Goal: Find specific page/section: Find specific page/section

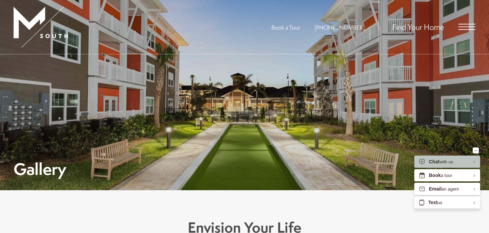
click at [465, 26] on span "Open Menu" at bounding box center [467, 27] width 17 height 6
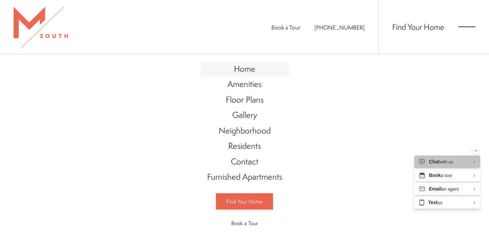
click at [247, 70] on span "Home" at bounding box center [244, 69] width 21 height 12
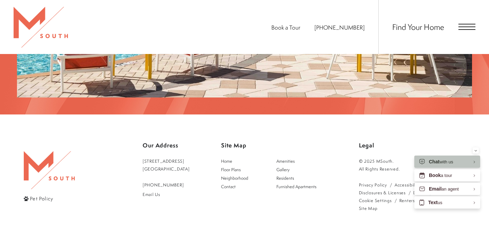
scroll to position [1140, 0]
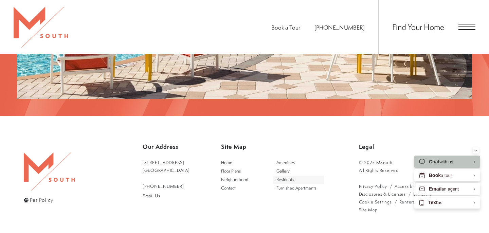
click at [294, 177] on span "Residents" at bounding box center [286, 180] width 18 height 6
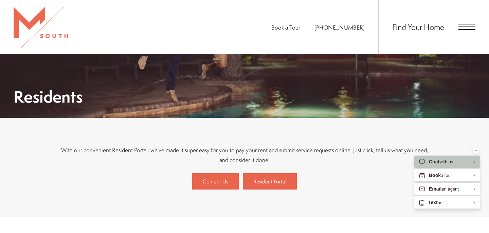
scroll to position [147, 0]
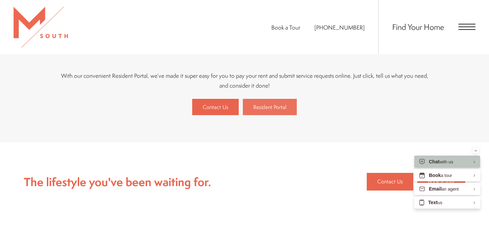
click at [282, 102] on link "Resident Portal" at bounding box center [270, 107] width 54 height 16
click at [387, 182] on span "Contact Us" at bounding box center [390, 181] width 25 height 9
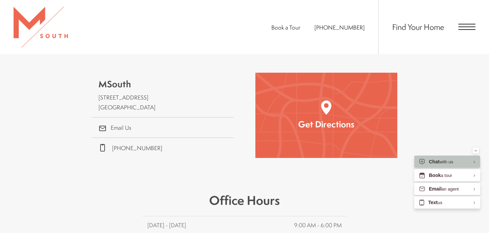
scroll to position [206, 0]
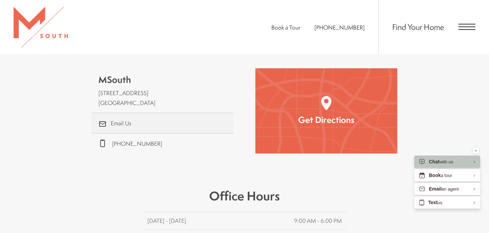
click at [124, 114] on link ".cls-1{stroke-width:0px;} Email Us" at bounding box center [163, 123] width 142 height 20
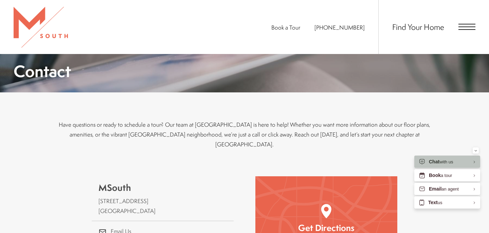
scroll to position [97, 0]
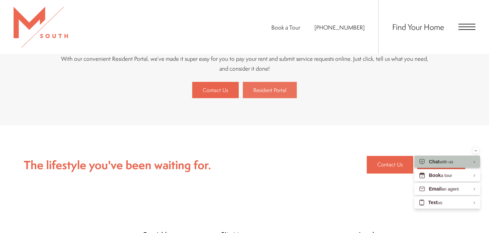
click at [277, 91] on span "Resident Portal" at bounding box center [270, 89] width 33 height 7
